Goal: Task Accomplishment & Management: Manage account settings

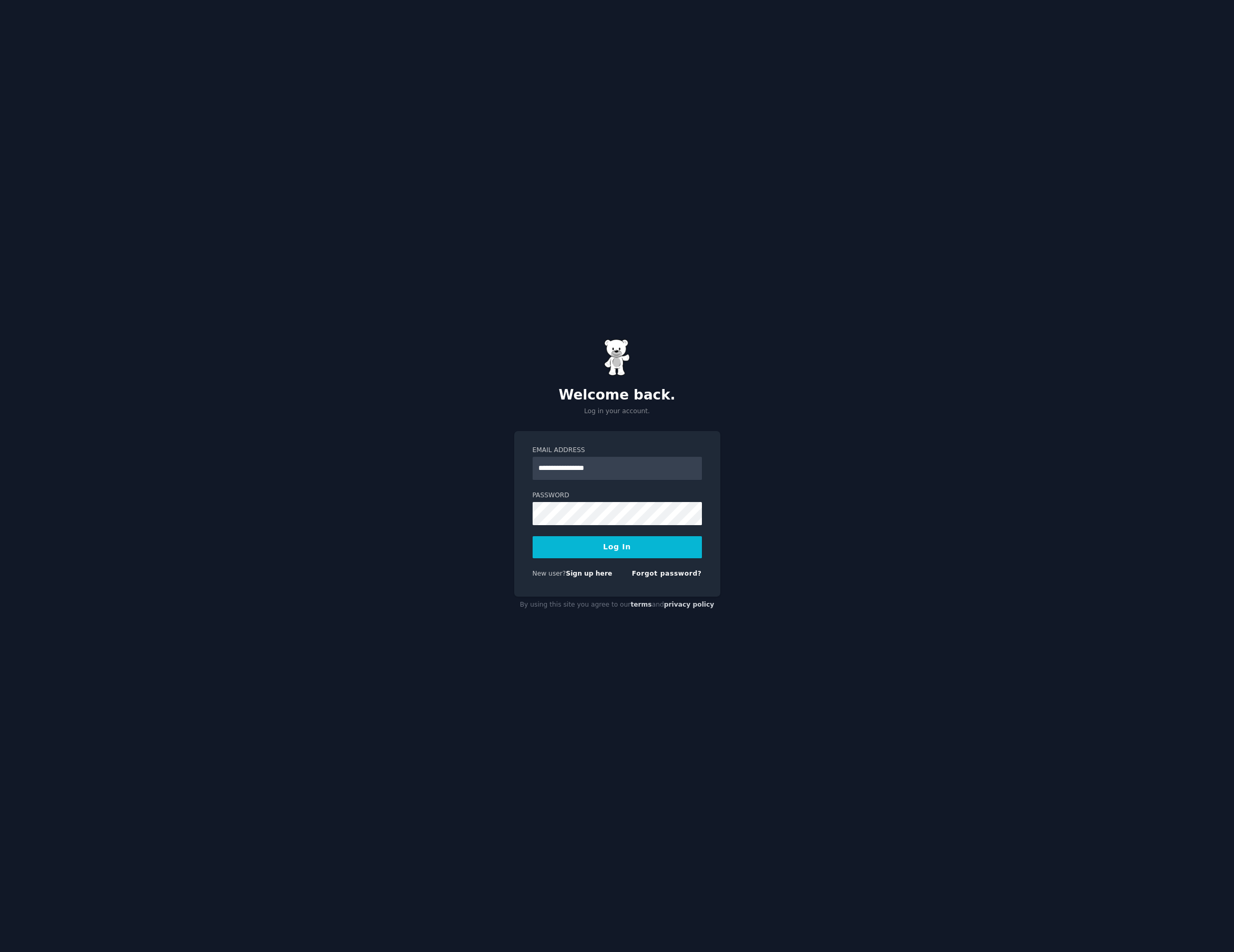
type input "**********"
click at [600, 544] on button "Log In" at bounding box center [618, 547] width 169 height 22
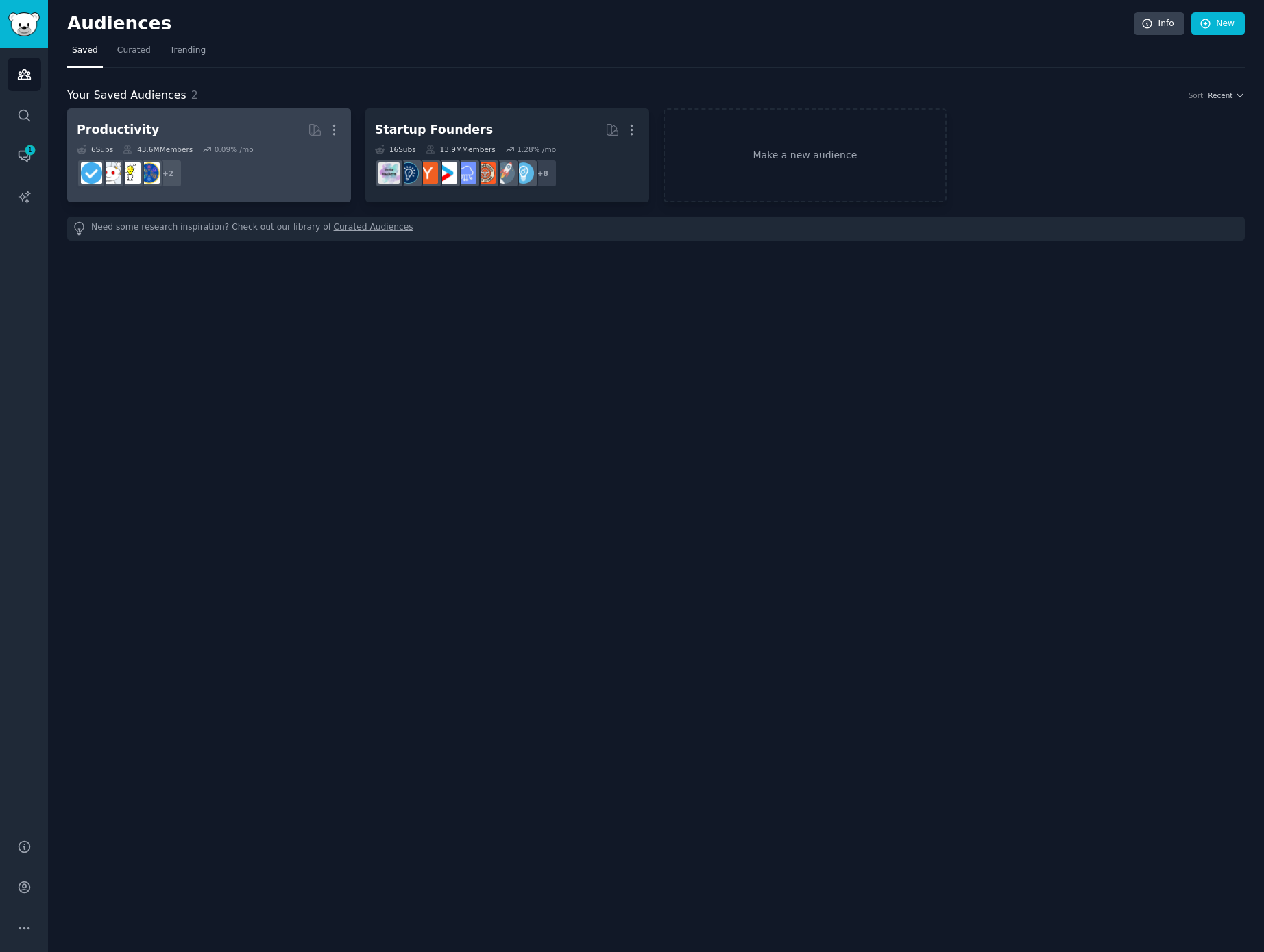
click at [203, 127] on h2 "Productivity More" at bounding box center [209, 130] width 265 height 24
